Goal: Information Seeking & Learning: Learn about a topic

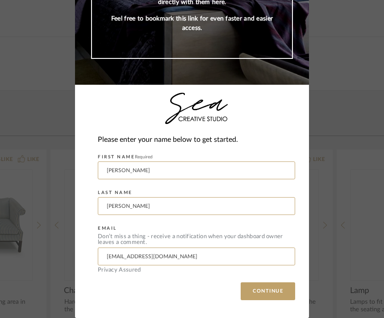
scroll to position [110, 0]
click at [266, 293] on button "CONTINUE" at bounding box center [268, 292] width 54 height 18
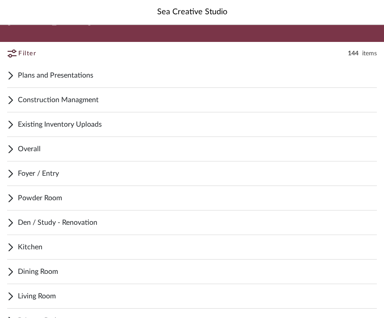
scroll to position [19, 0]
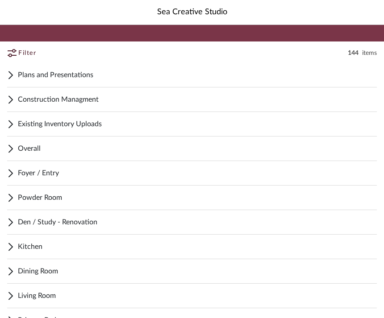
click at [150, 172] on span "Foyer / Entry" at bounding box center [197, 173] width 359 height 11
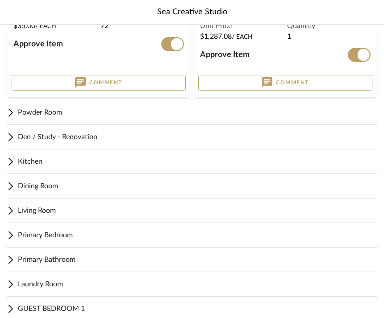
scroll to position [314, 0]
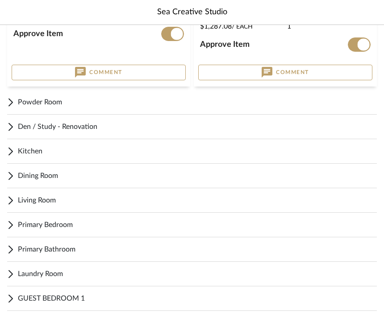
click at [133, 100] on span "Powder Room" at bounding box center [197, 102] width 359 height 11
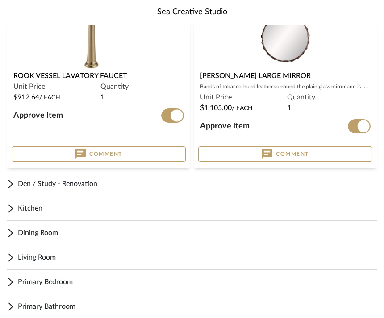
scroll to position [1050, 0]
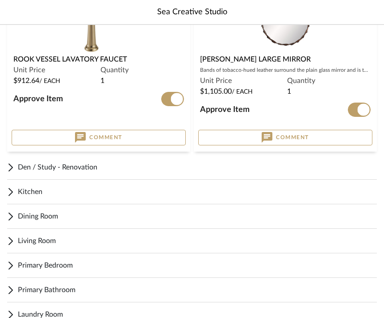
click at [124, 166] on span "Den / Study - Renovation" at bounding box center [197, 167] width 359 height 11
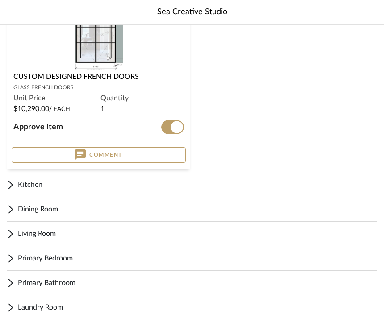
scroll to position [2448, 0]
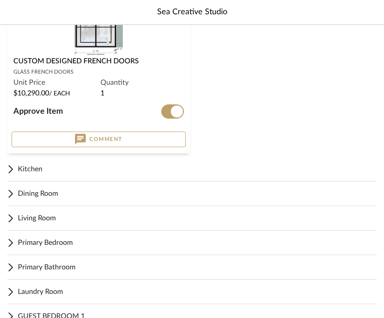
click at [48, 166] on span "Kitchen" at bounding box center [197, 169] width 359 height 11
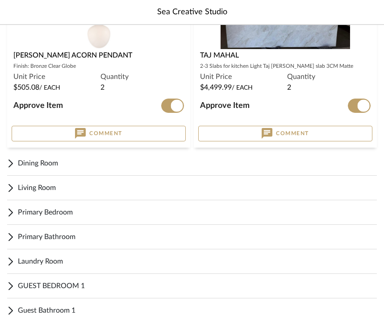
scroll to position [4056, 0]
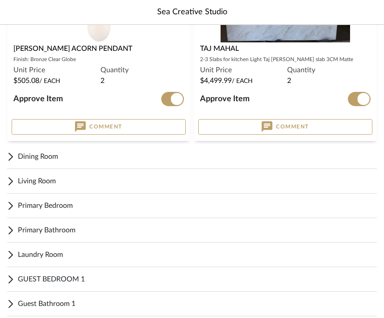
click at [86, 155] on span "Dining Room" at bounding box center [197, 157] width 359 height 11
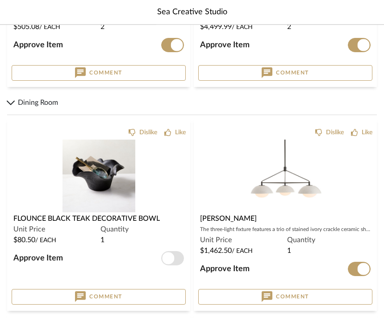
scroll to position [4111, 0]
click at [0, 0] on img at bounding box center [0, 0] width 0 height 0
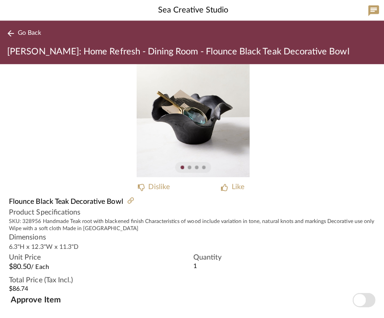
click at [26, 29] on button "Go Back" at bounding box center [25, 34] width 37 height 11
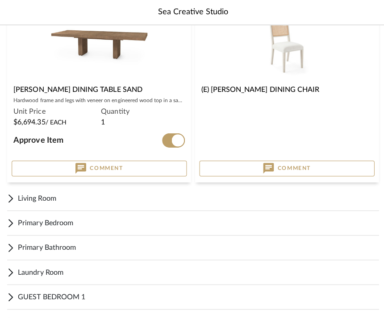
scroll to position [4450, 0]
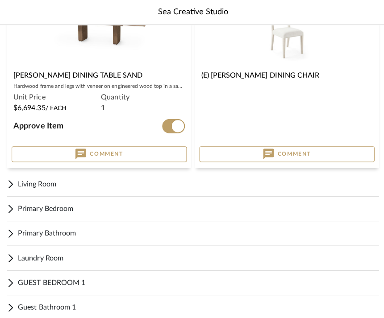
click at [64, 182] on span "Living Room" at bounding box center [197, 183] width 359 height 11
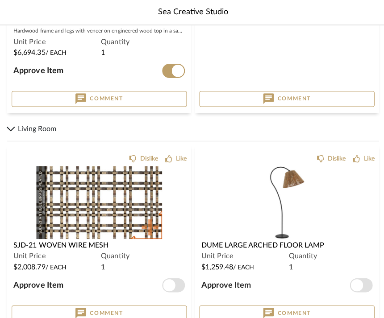
scroll to position [4510, 0]
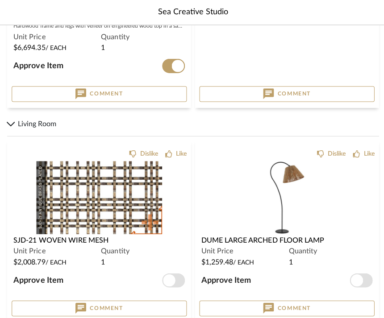
click at [173, 278] on span "button" at bounding box center [168, 279] width 12 height 12
click at [360, 278] on span "button" at bounding box center [355, 279] width 12 height 12
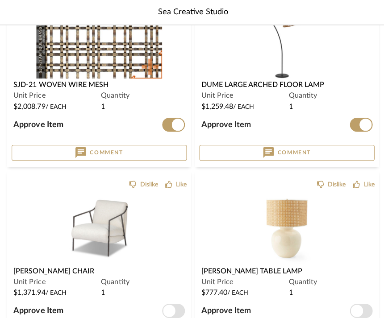
scroll to position [4667, 0]
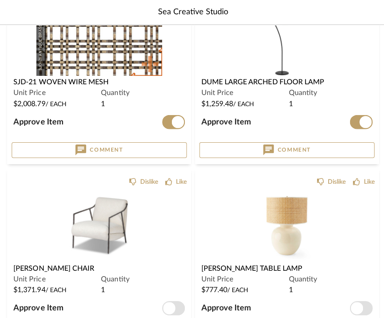
click at [173, 311] on span "button" at bounding box center [172, 307] width 23 height 14
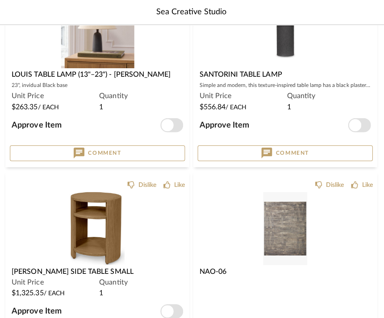
scroll to position [5048, 0]
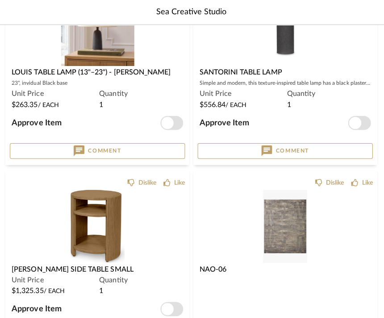
click at [173, 307] on span "button" at bounding box center [172, 307] width 23 height 14
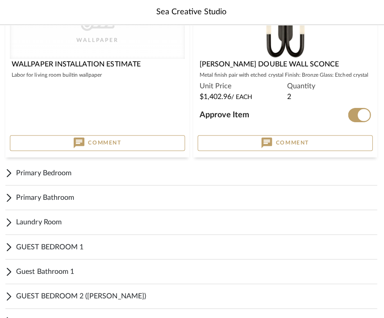
scroll to position [6605, 0]
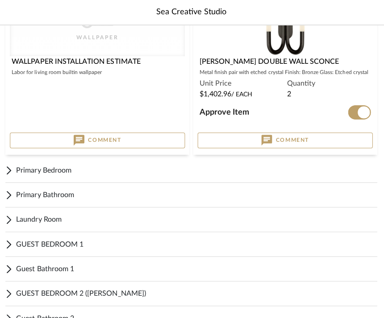
click at [154, 167] on span "Primary Bedroom" at bounding box center [197, 169] width 359 height 11
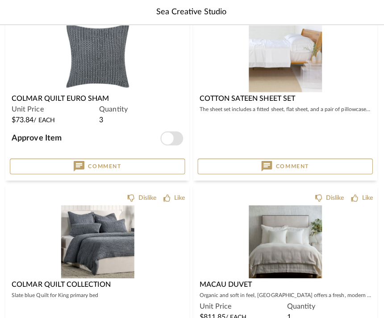
scroll to position [6971, 0]
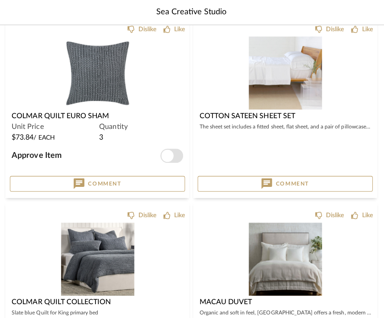
click at [169, 158] on span "button" at bounding box center [168, 155] width 12 height 12
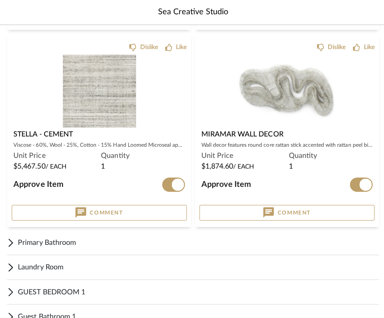
scroll to position [8075, 0]
click at [84, 242] on span "Primary Bathroom" at bounding box center [197, 241] width 359 height 11
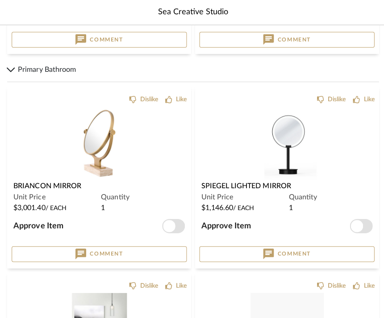
scroll to position [8249, 0]
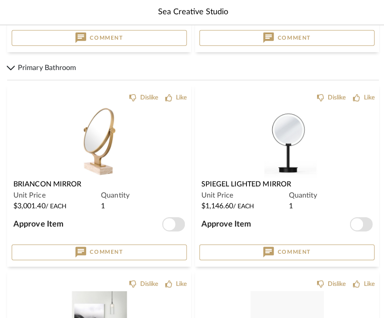
click at [242, 181] on span "Spiegel Lighted Mirror" at bounding box center [244, 183] width 89 height 7
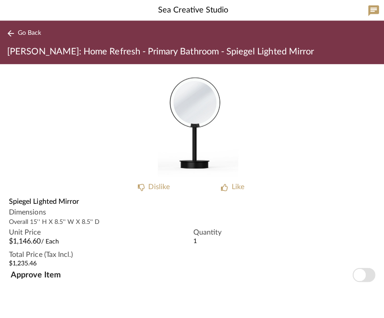
click at [25, 29] on button "Go Back" at bounding box center [25, 34] width 37 height 11
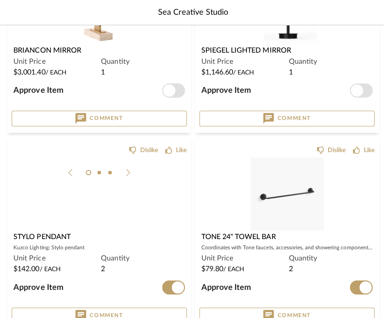
scroll to position [8382, 0]
click at [0, 0] on img at bounding box center [0, 0] width 0 height 0
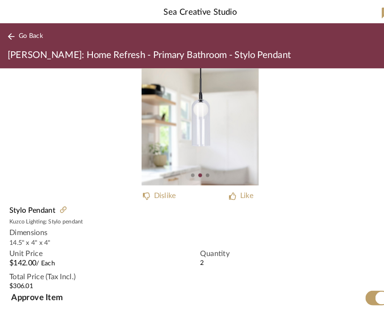
click at [25, 37] on span "Go Back" at bounding box center [29, 35] width 23 height 8
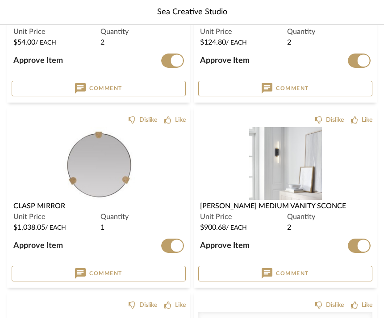
scroll to position [8991, 0]
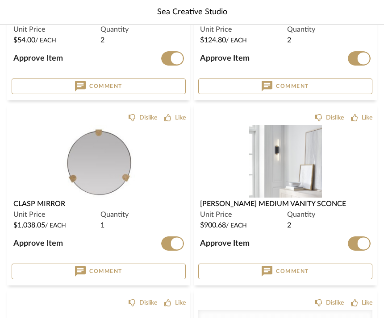
click at [239, 203] on span "[PERSON_NAME] Medium Vanity Sconce" at bounding box center [273, 203] width 146 height 7
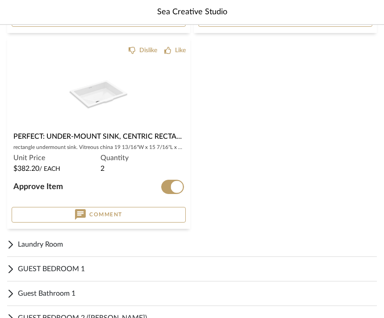
scroll to position [9636, 0]
click at [65, 239] on span "Laundry Room" at bounding box center [197, 244] width 359 height 11
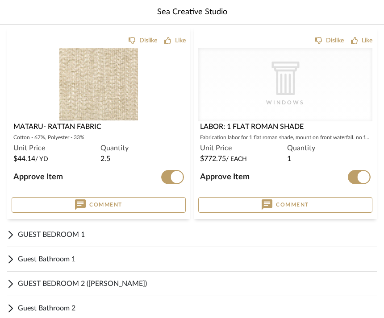
scroll to position [9919, 0]
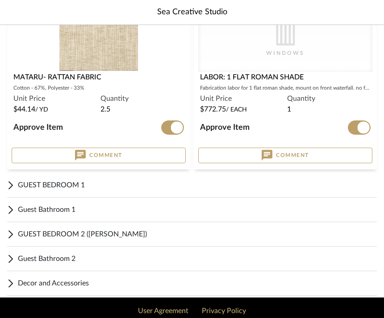
click at [98, 183] on span "GUEST BEDROOM 1" at bounding box center [197, 185] width 359 height 11
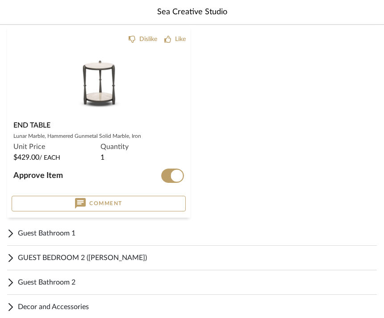
scroll to position [10490, 0]
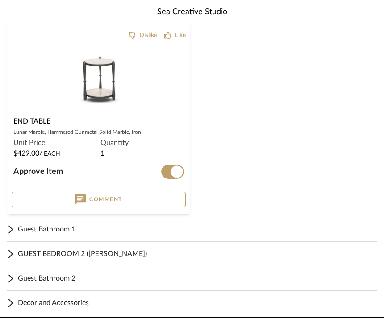
click at [91, 229] on span "Guest Bathroom 1" at bounding box center [197, 229] width 359 height 11
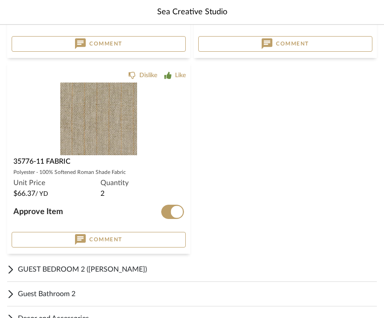
scroll to position [10870, 0]
click at [132, 277] on div "GUEST BEDROOM 2 ([PERSON_NAME])" at bounding box center [192, 270] width 370 height 25
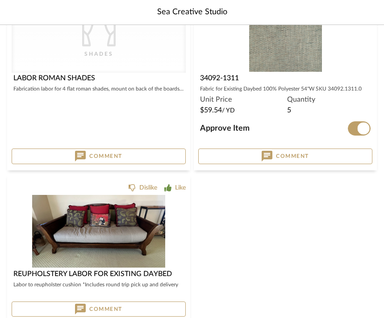
scroll to position [11606, 0]
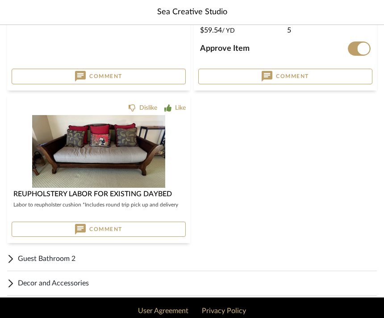
click at [96, 288] on span "Decor and Accessories" at bounding box center [197, 283] width 359 height 11
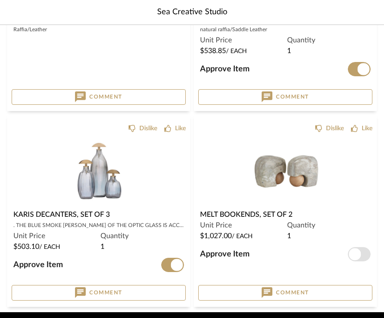
scroll to position [12198, 0]
